Goal: Information Seeking & Learning: Learn about a topic

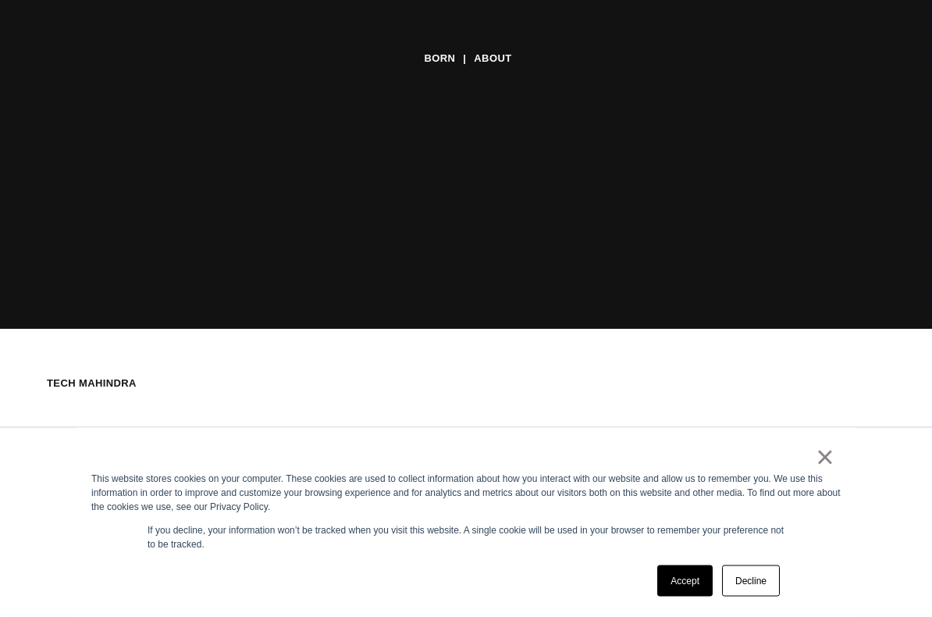
scroll to position [288, 0]
click at [827, 464] on link "×" at bounding box center [825, 457] width 19 height 14
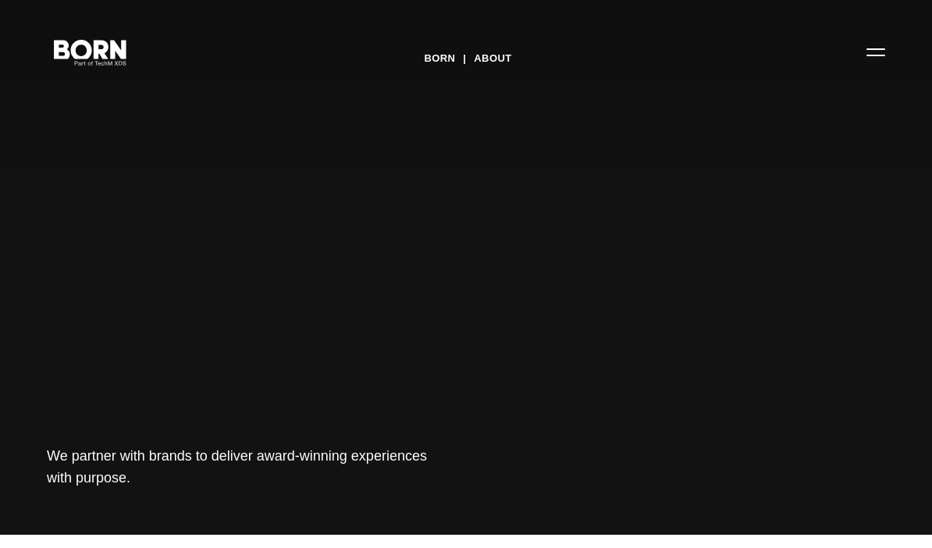
scroll to position [0, 0]
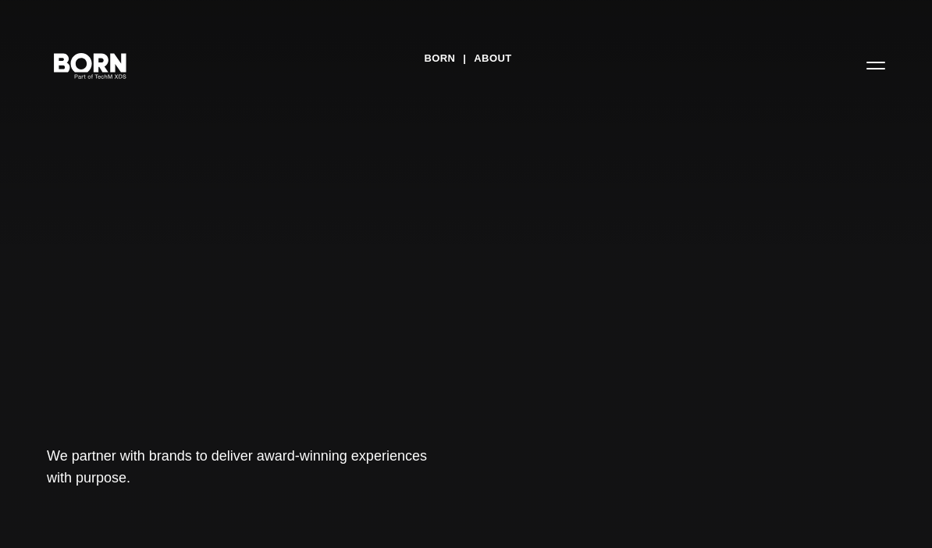
click at [889, 64] on button "Primary Menu" at bounding box center [876, 64] width 37 height 33
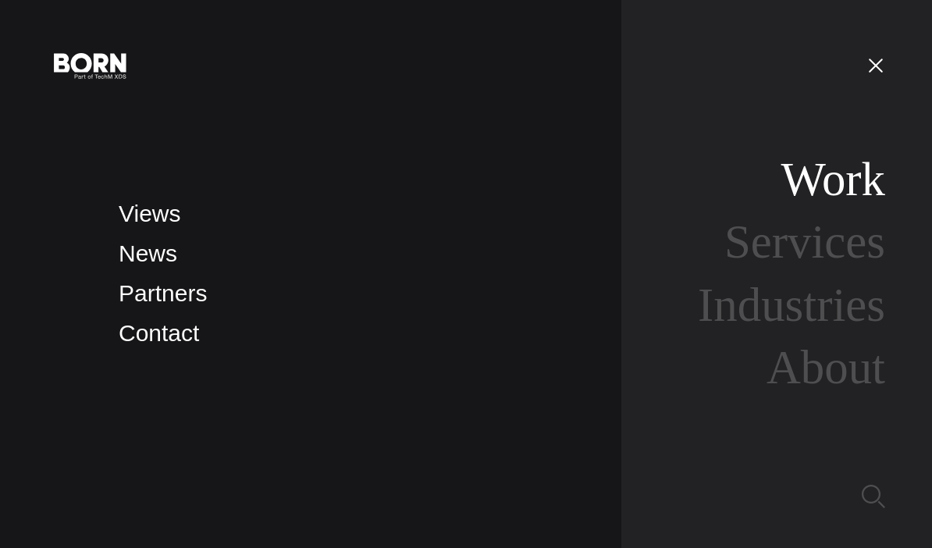
click at [819, 196] on link "Work" at bounding box center [833, 179] width 105 height 52
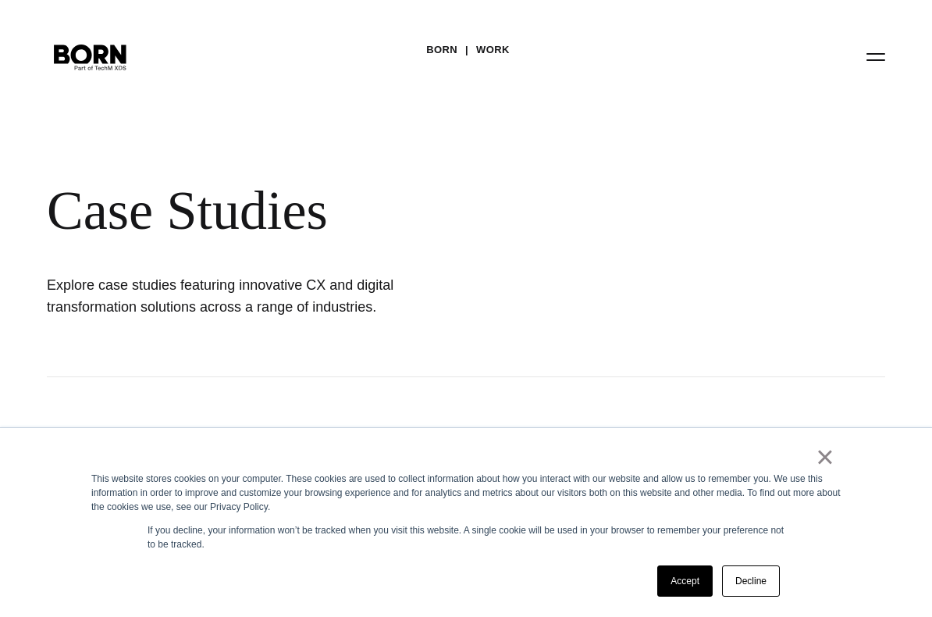
scroll to position [42, 0]
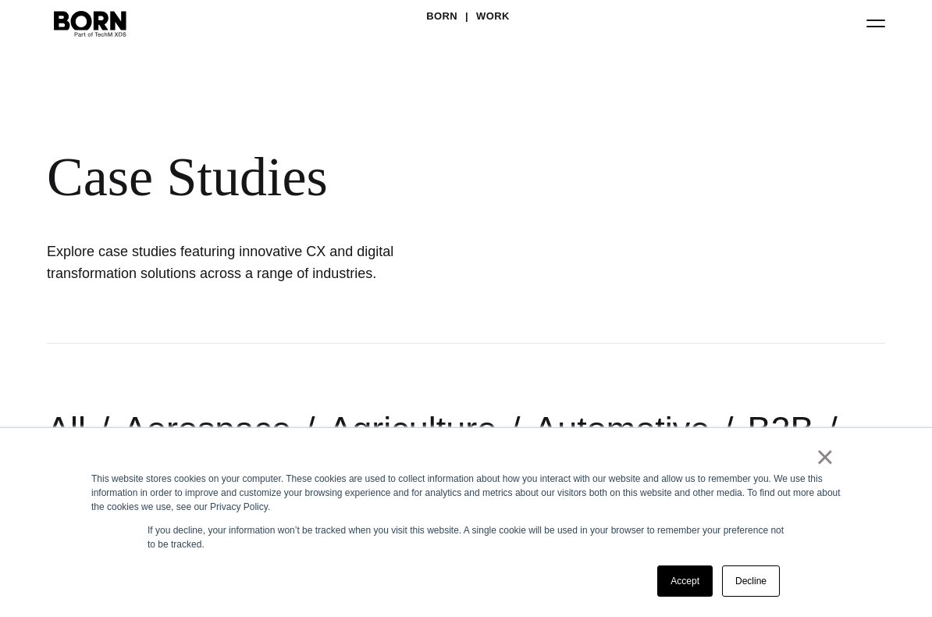
click at [697, 597] on link "Accept" at bounding box center [685, 580] width 55 height 31
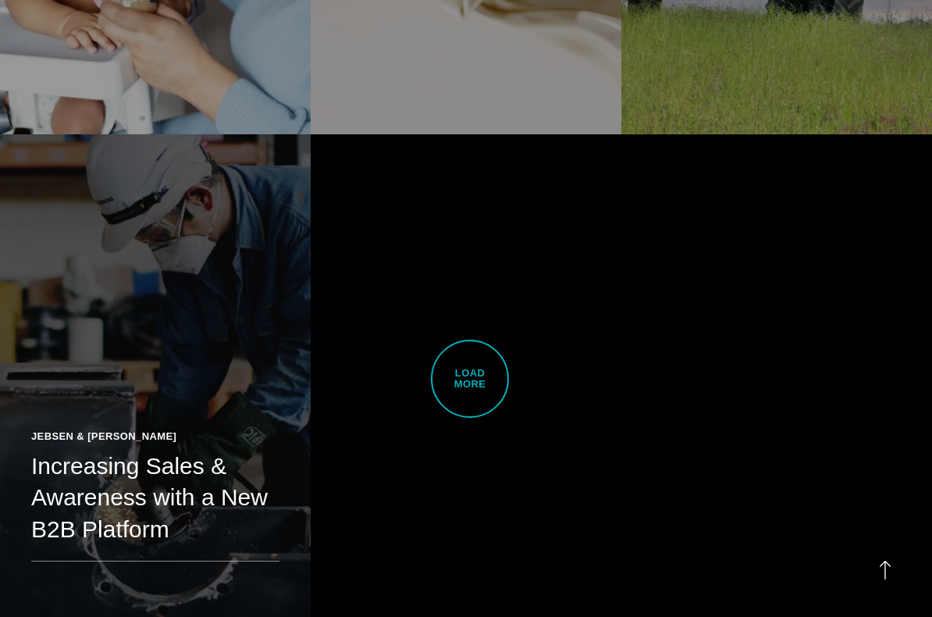
scroll to position [3319, 0]
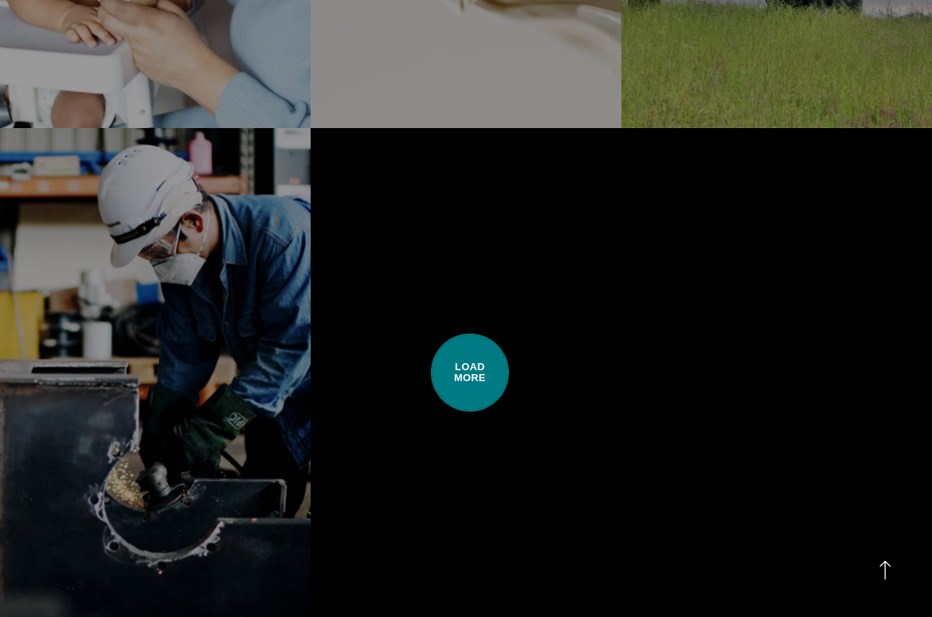
click at [497, 366] on span "Load More" at bounding box center [470, 372] width 78 height 78
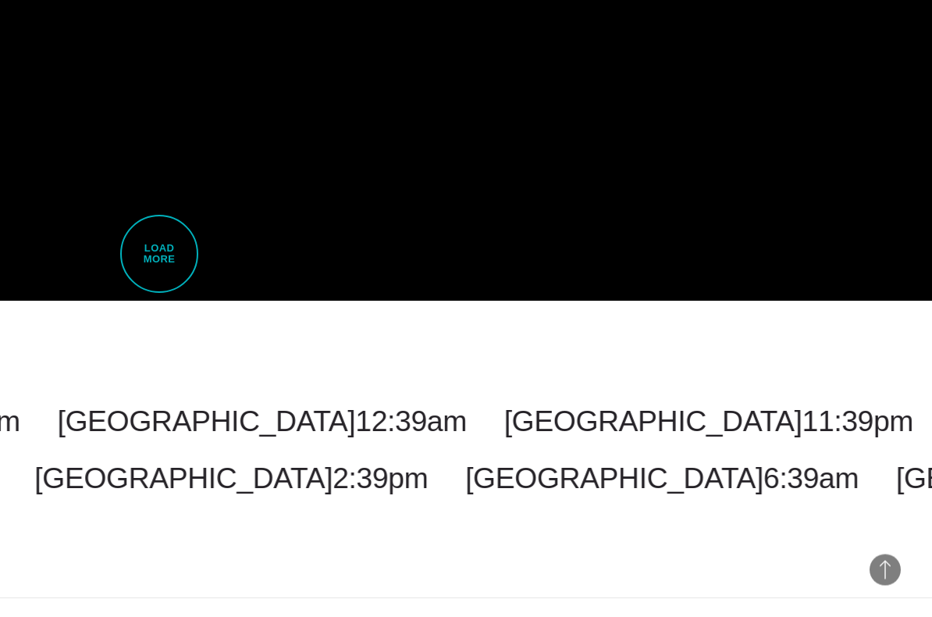
scroll to position [6177, 0]
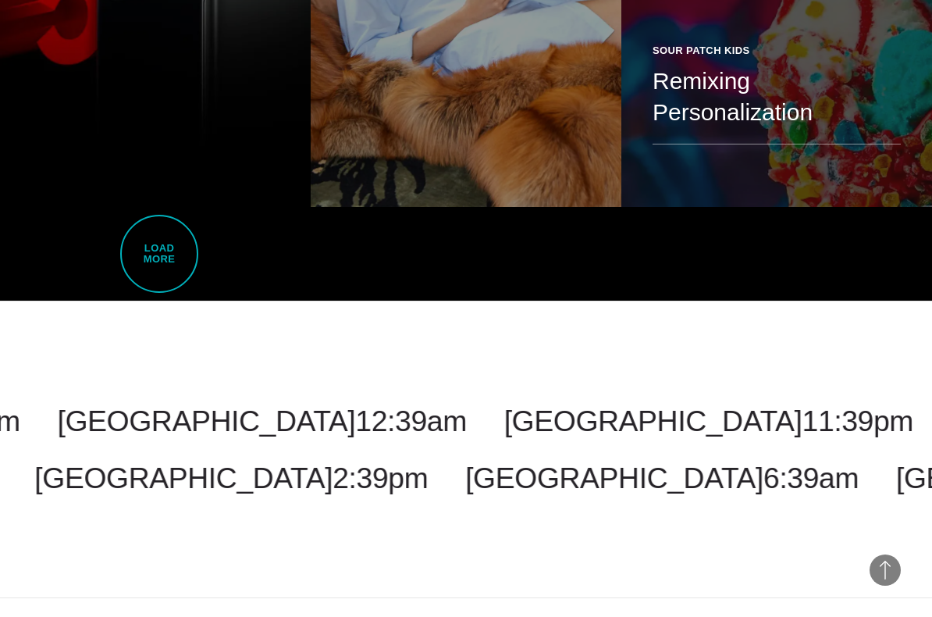
click at [722, 59] on div "Sour Patch Kids" at bounding box center [777, 51] width 248 height 16
click at [722, 66] on div "Sour Patch Kids Remixing Personalization Creating a seamless personalized journ…" at bounding box center [777, 109] width 311 height 195
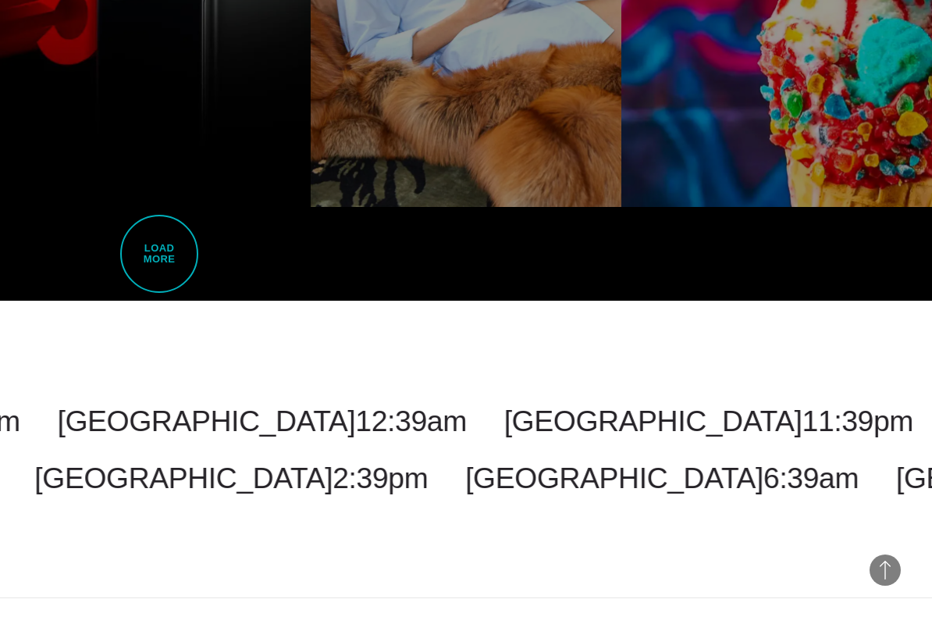
click at [139, 250] on span "Load More" at bounding box center [159, 254] width 78 height 78
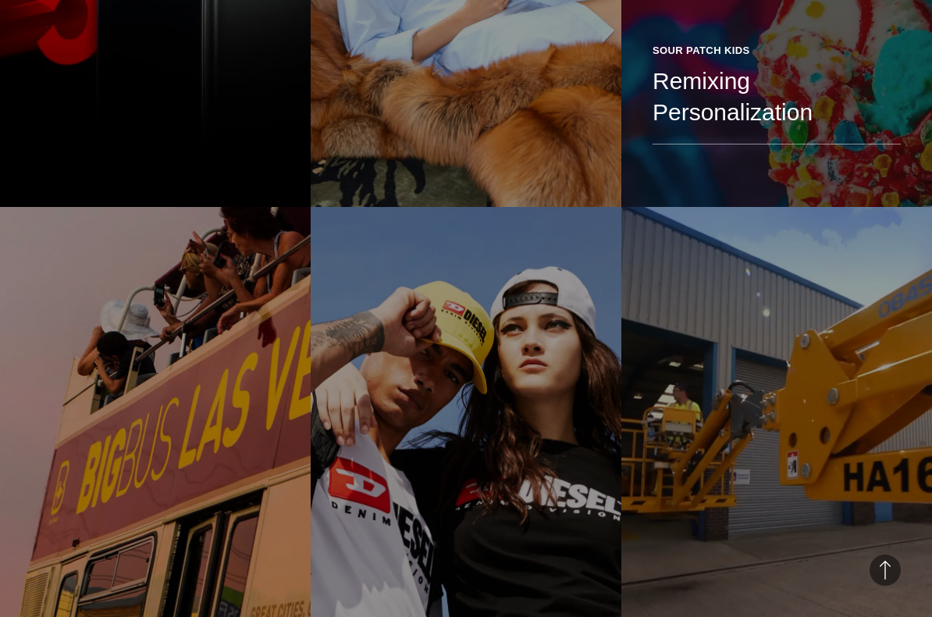
click at [678, 60] on div "Sour Patch Kids Remixing Personalization Creating a seamless personalized journ…" at bounding box center [777, 109] width 311 height 195
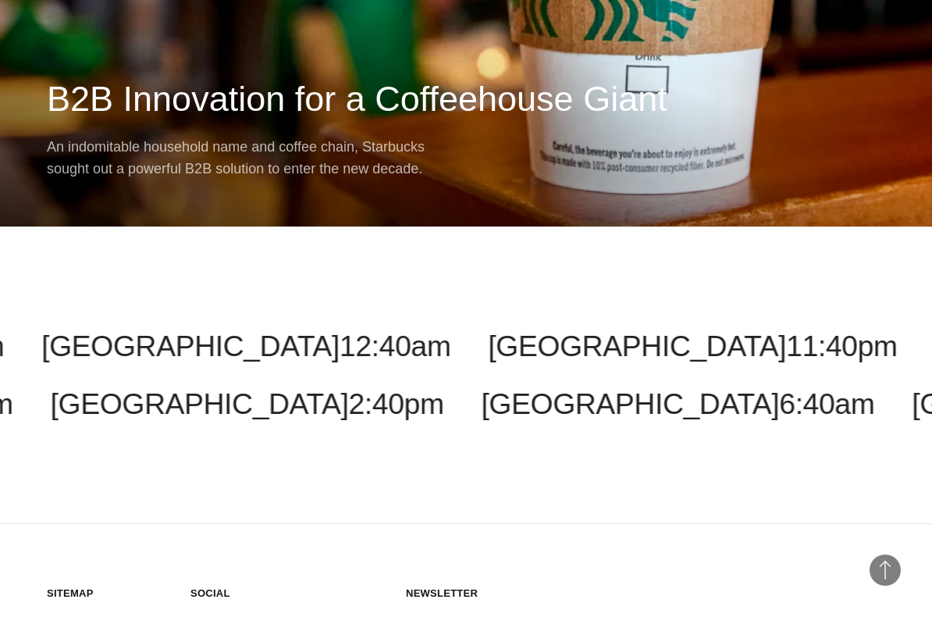
scroll to position [12292, 0]
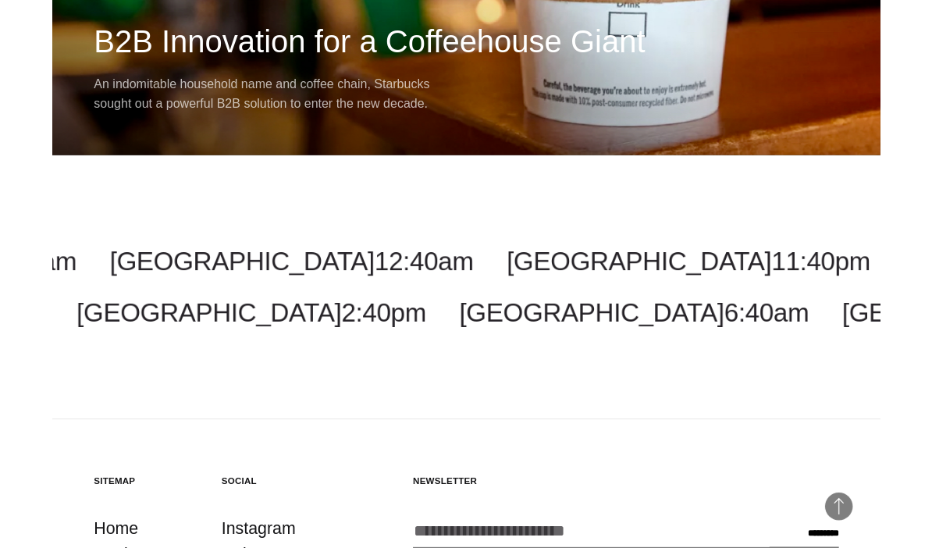
scroll to position [12374, 0]
